Goal: Information Seeking & Learning: Learn about a topic

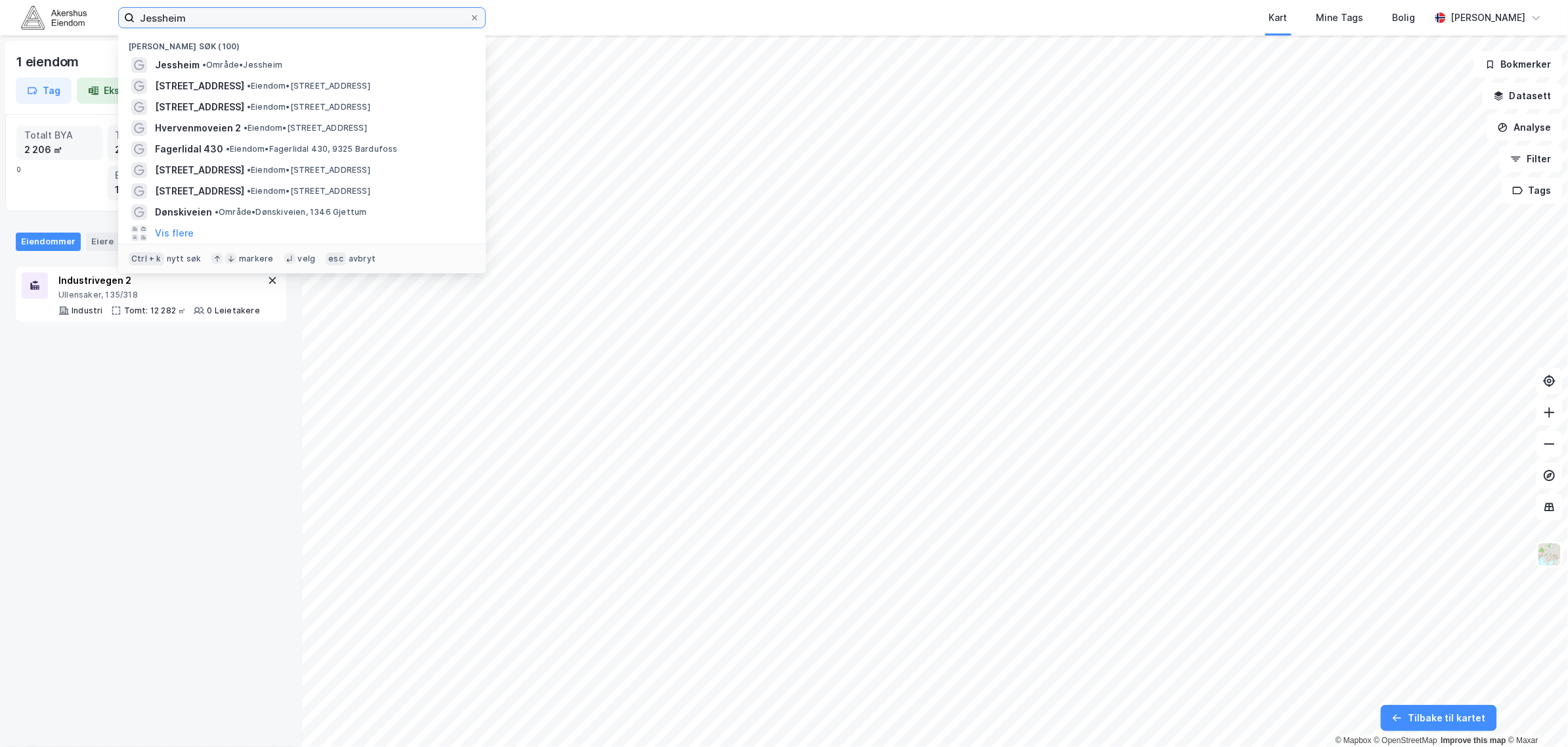
drag, startPoint x: 195, startPoint y: 14, endPoint x: 92, endPoint y: 18, distance: 103.1
click at [91, 15] on div "[PERSON_NAME] søk (100) [GEOGRAPHIC_DATA] • Område • Jessheim Saltfjellveien 32…" at bounding box center [784, 18] width 1568 height 35
paste input "[STREET_ADDRESS]"
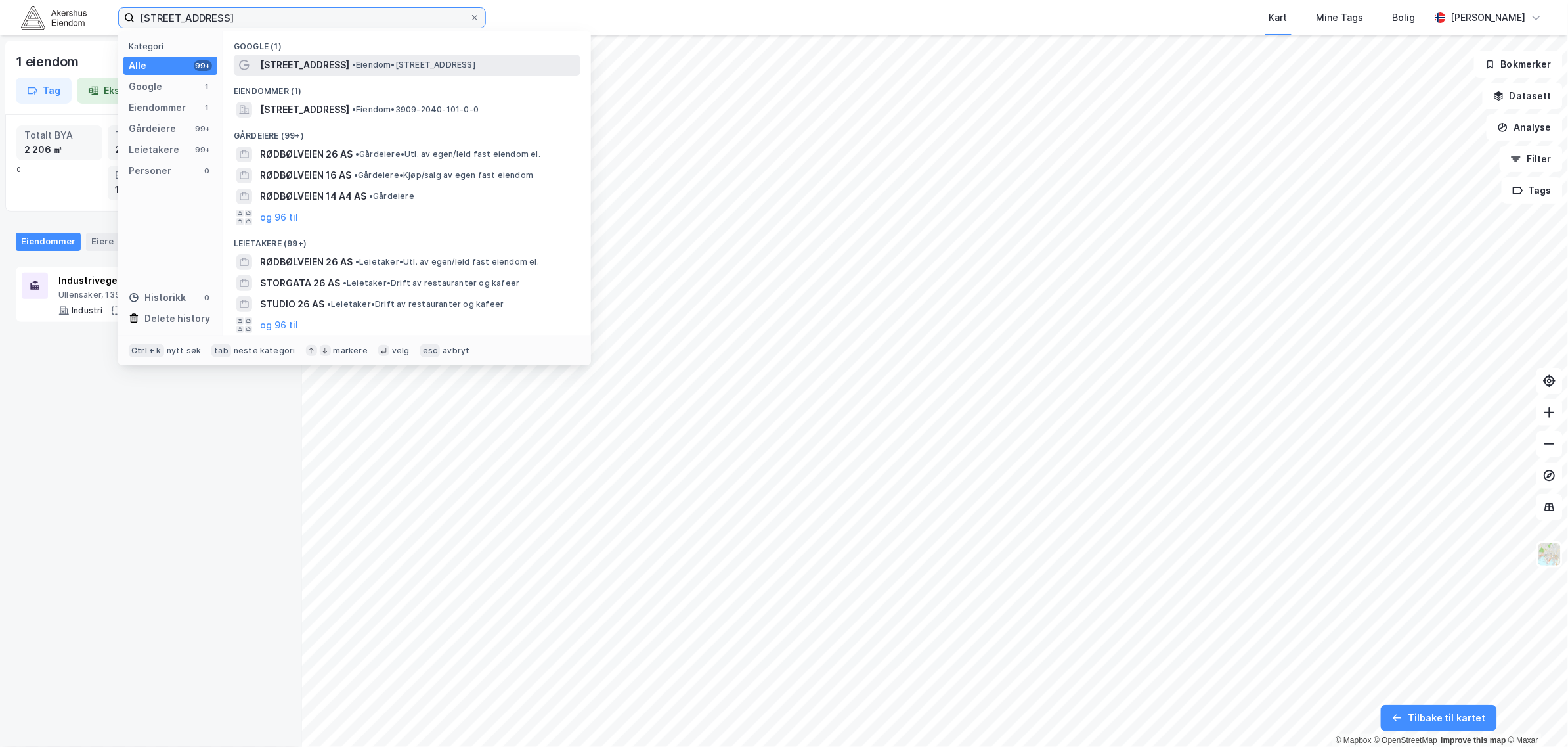
type input "[STREET_ADDRESS]"
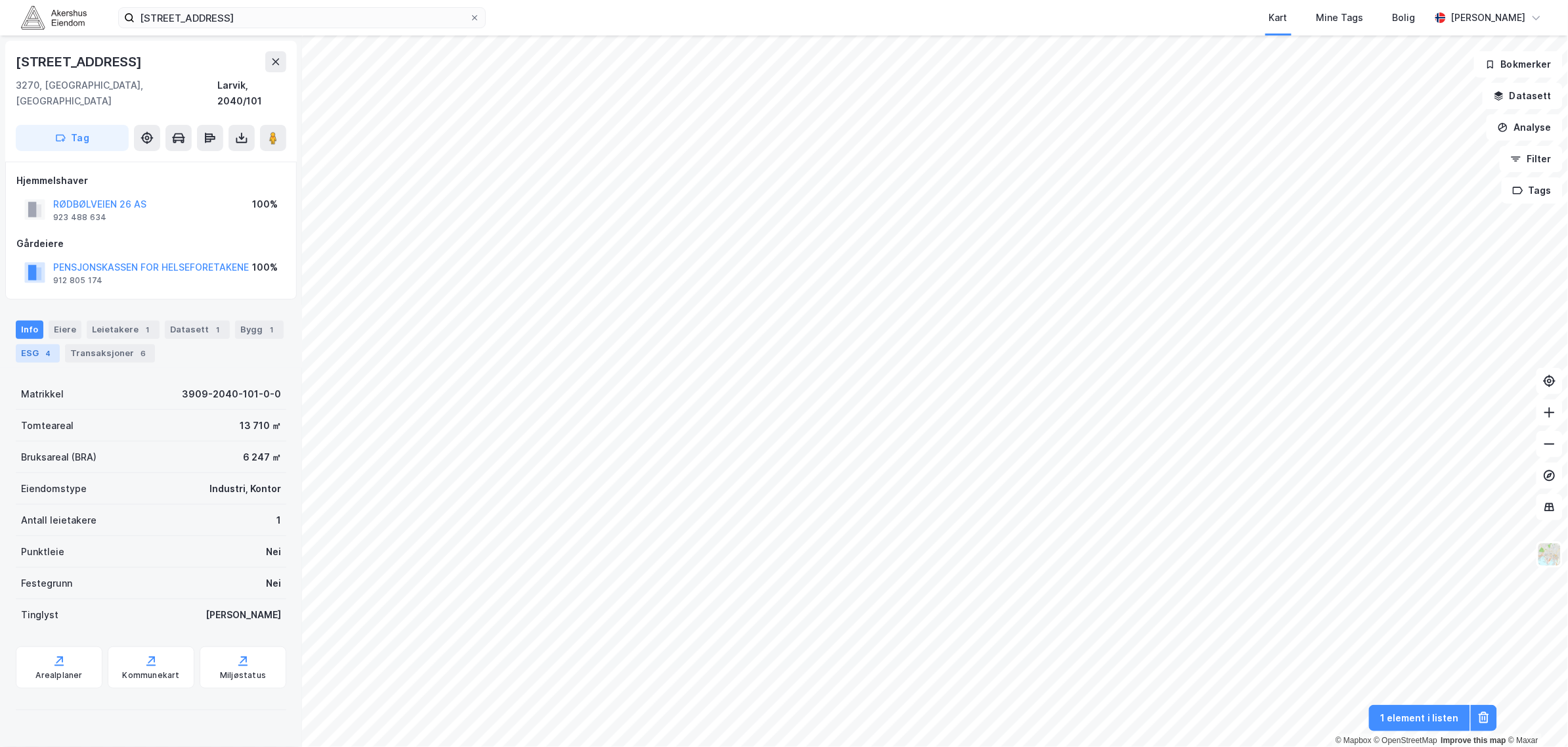
click at [27, 344] on div "ESG 4" at bounding box center [38, 353] width 44 height 18
